Goal: Task Accomplishment & Management: Manage account settings

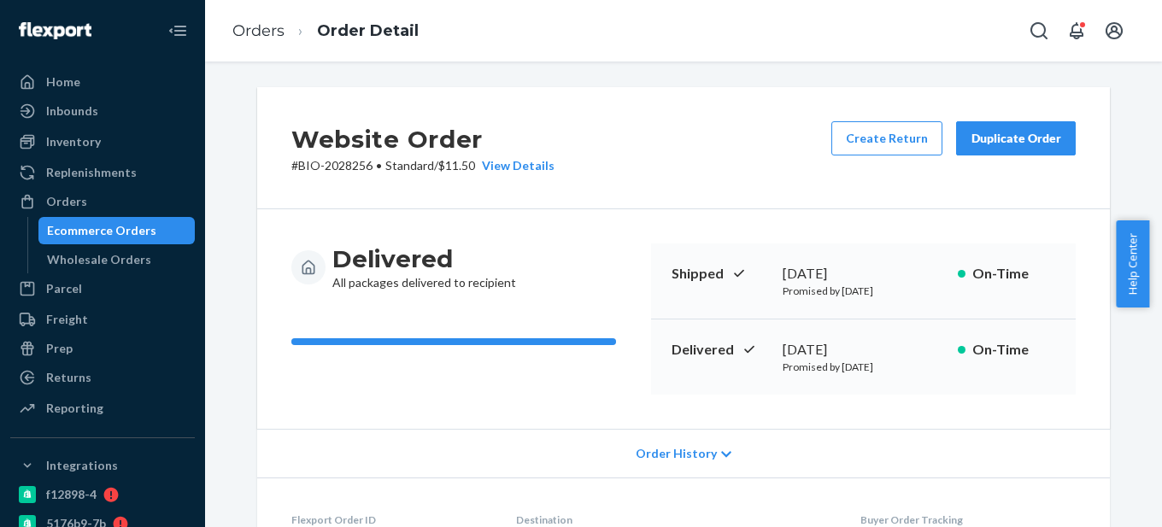
scroll to position [513, 0]
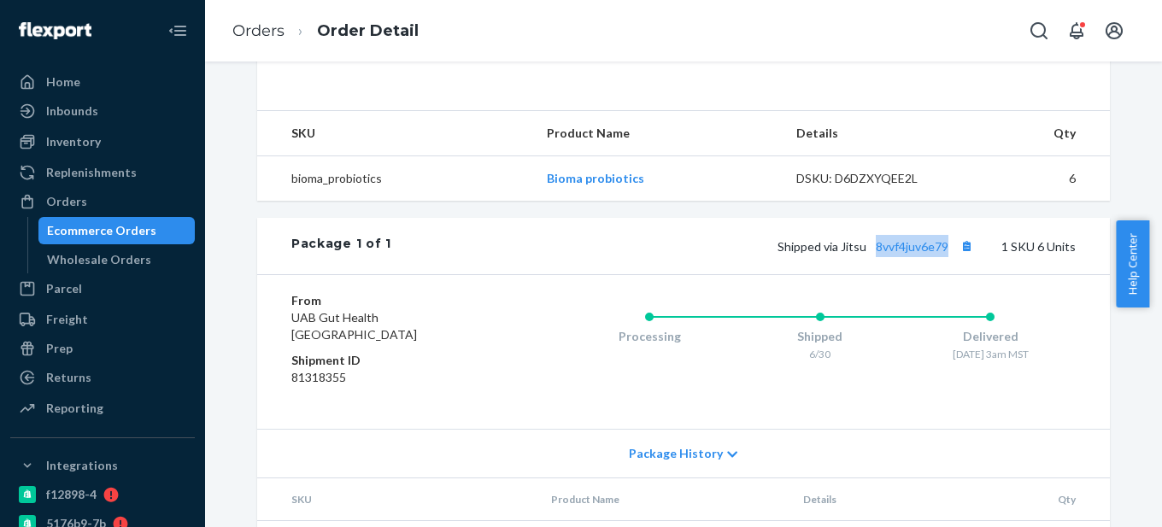
click at [128, 231] on div "Ecommerce Orders" at bounding box center [101, 230] width 109 height 17
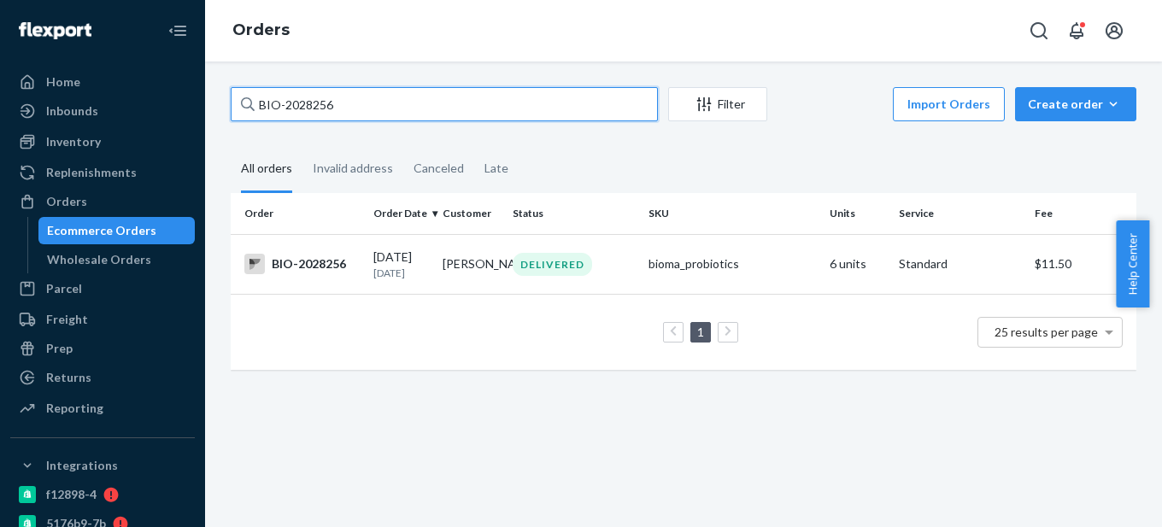
drag, startPoint x: 283, startPoint y: 100, endPoint x: 425, endPoint y: 100, distance: 141.8
click at [425, 100] on input "BIO-2028256" at bounding box center [444, 104] width 427 height 34
paste input "521438"
type input "BIO-2521438"
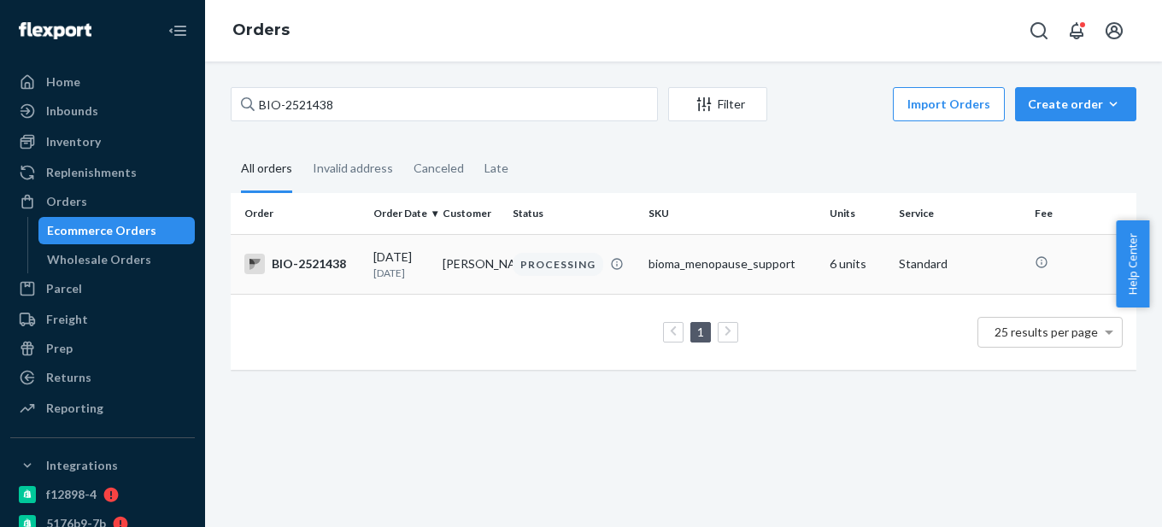
click at [323, 273] on div "BIO-2521438" at bounding box center [301, 264] width 115 height 21
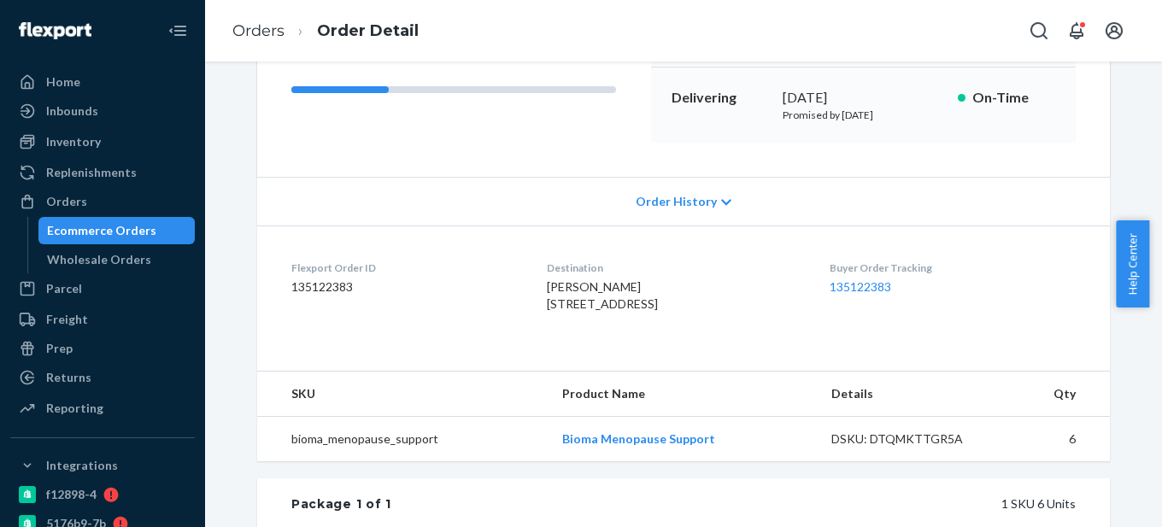
scroll to position [256, 0]
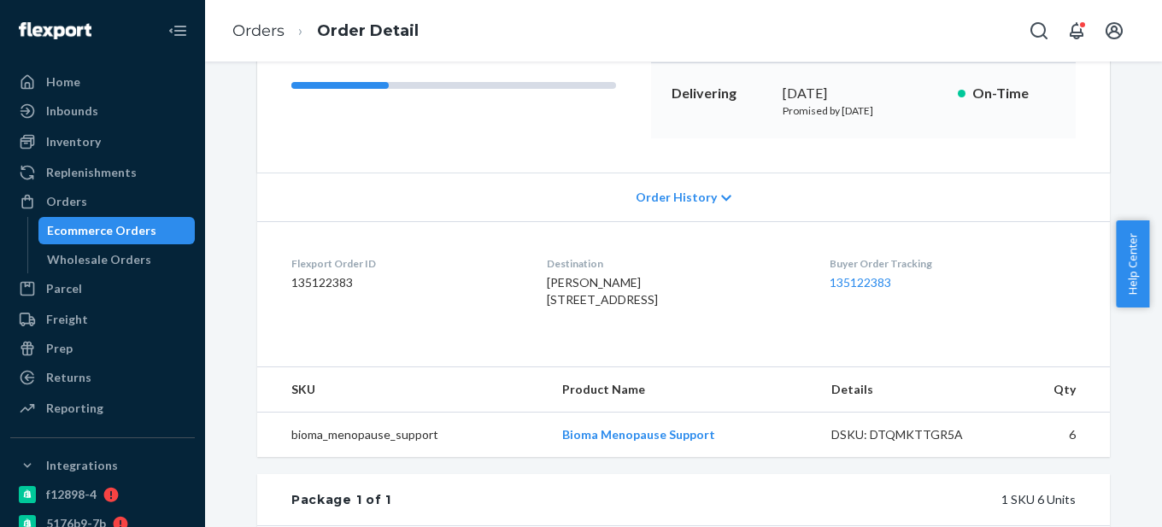
click at [660, 201] on span "Order History" at bounding box center [676, 197] width 81 height 17
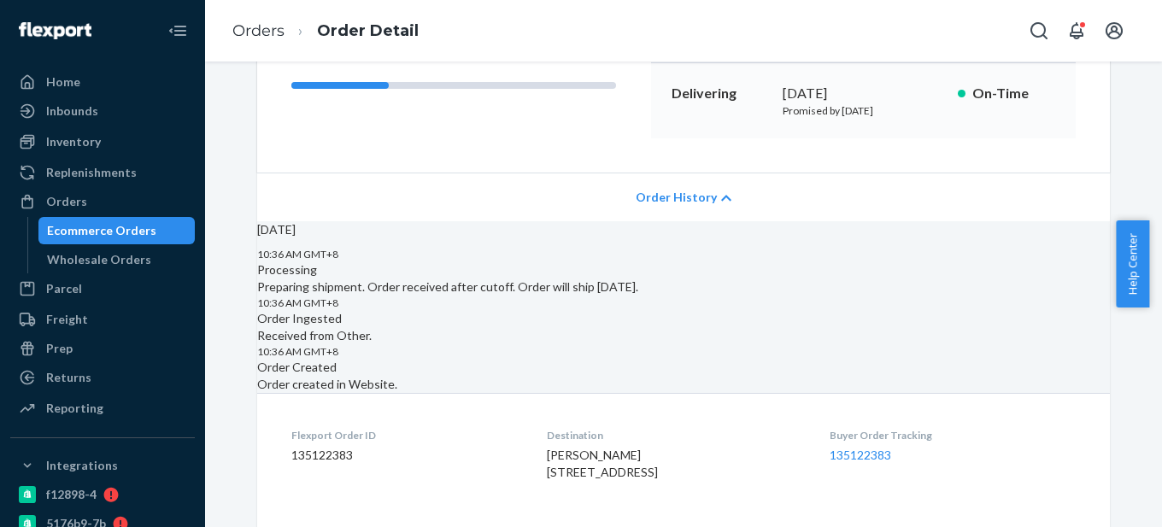
click at [660, 201] on span "Order History" at bounding box center [676, 197] width 81 height 17
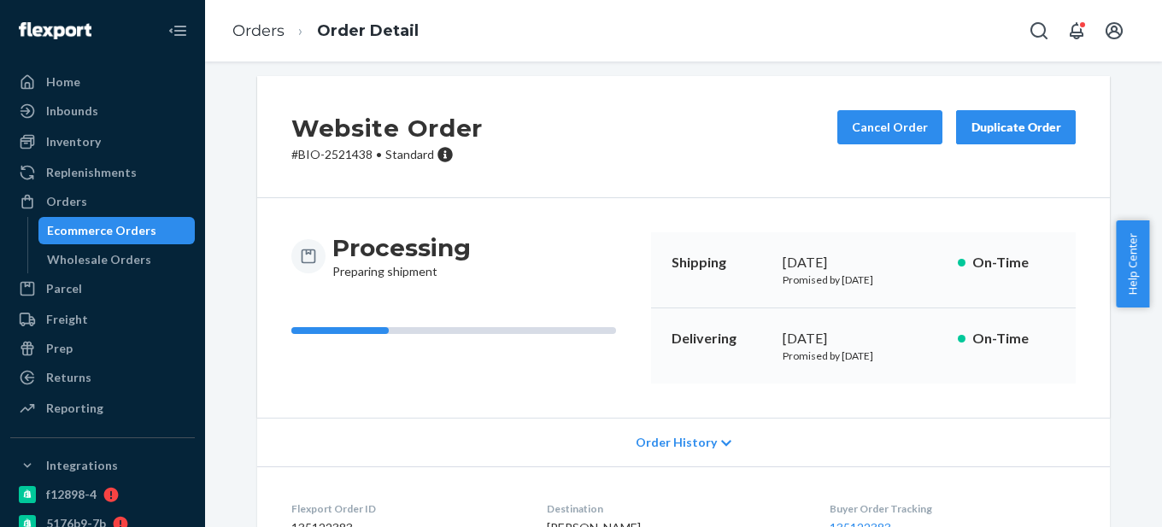
scroll to position [0, 0]
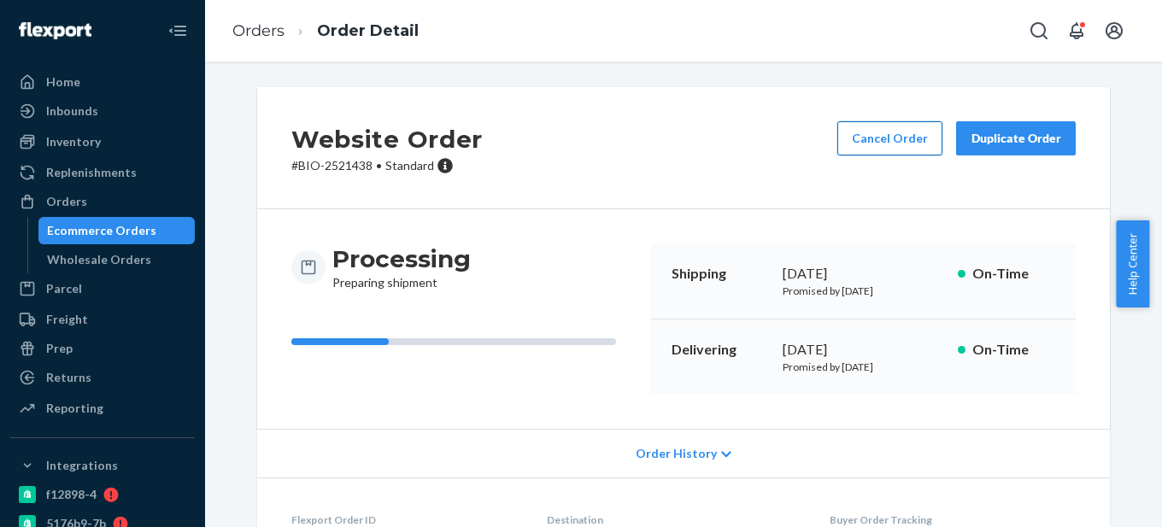
click at [887, 146] on button "Cancel Order" at bounding box center [889, 138] width 105 height 34
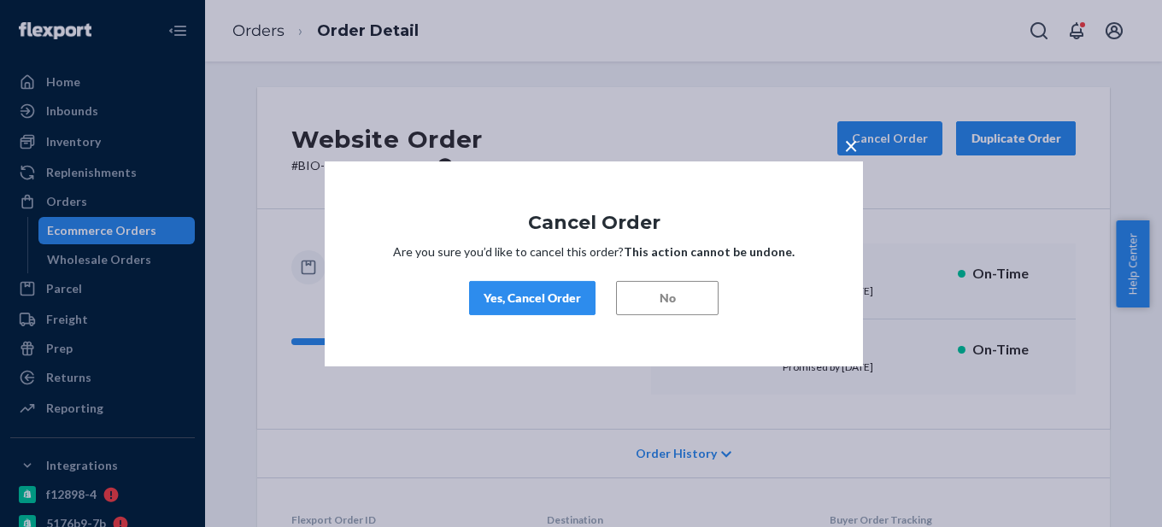
click at [561, 296] on div "Yes, Cancel Order" at bounding box center [532, 298] width 97 height 17
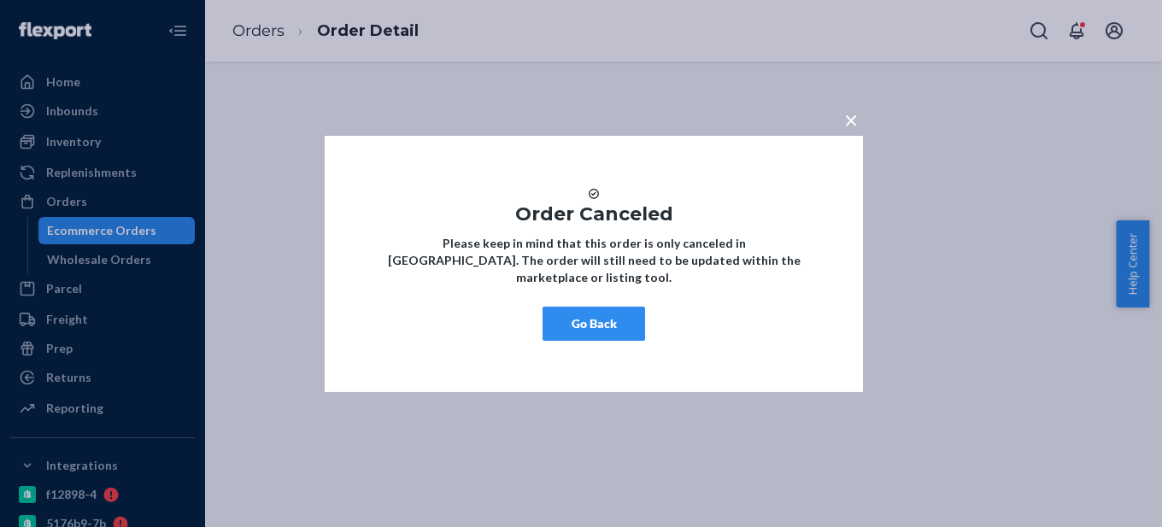
click at [577, 333] on button "Go Back" at bounding box center [594, 324] width 103 height 34
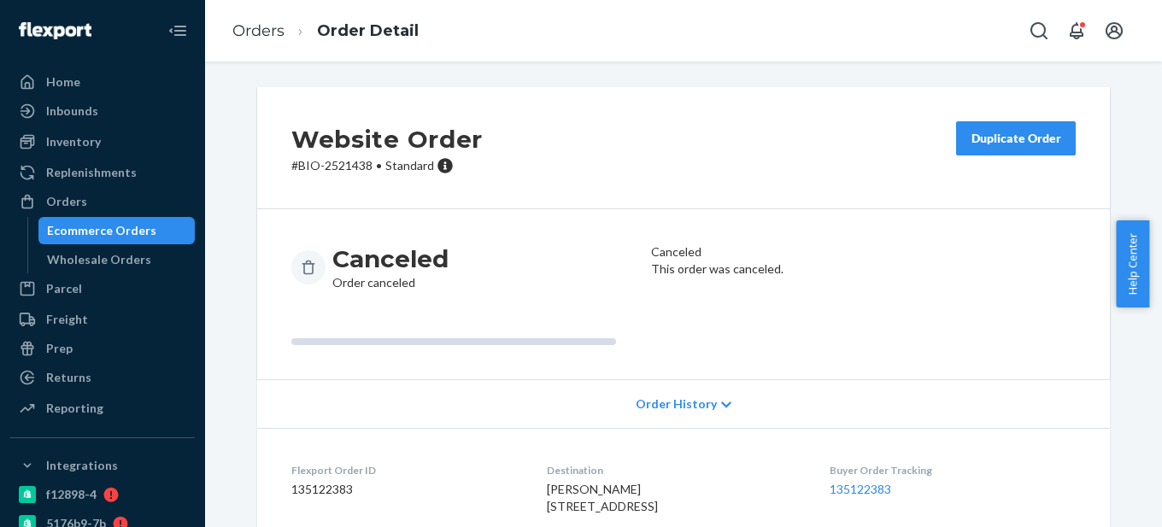
click at [146, 227] on div "Ecommerce Orders" at bounding box center [101, 230] width 109 height 17
